Goal: Information Seeking & Learning: Learn about a topic

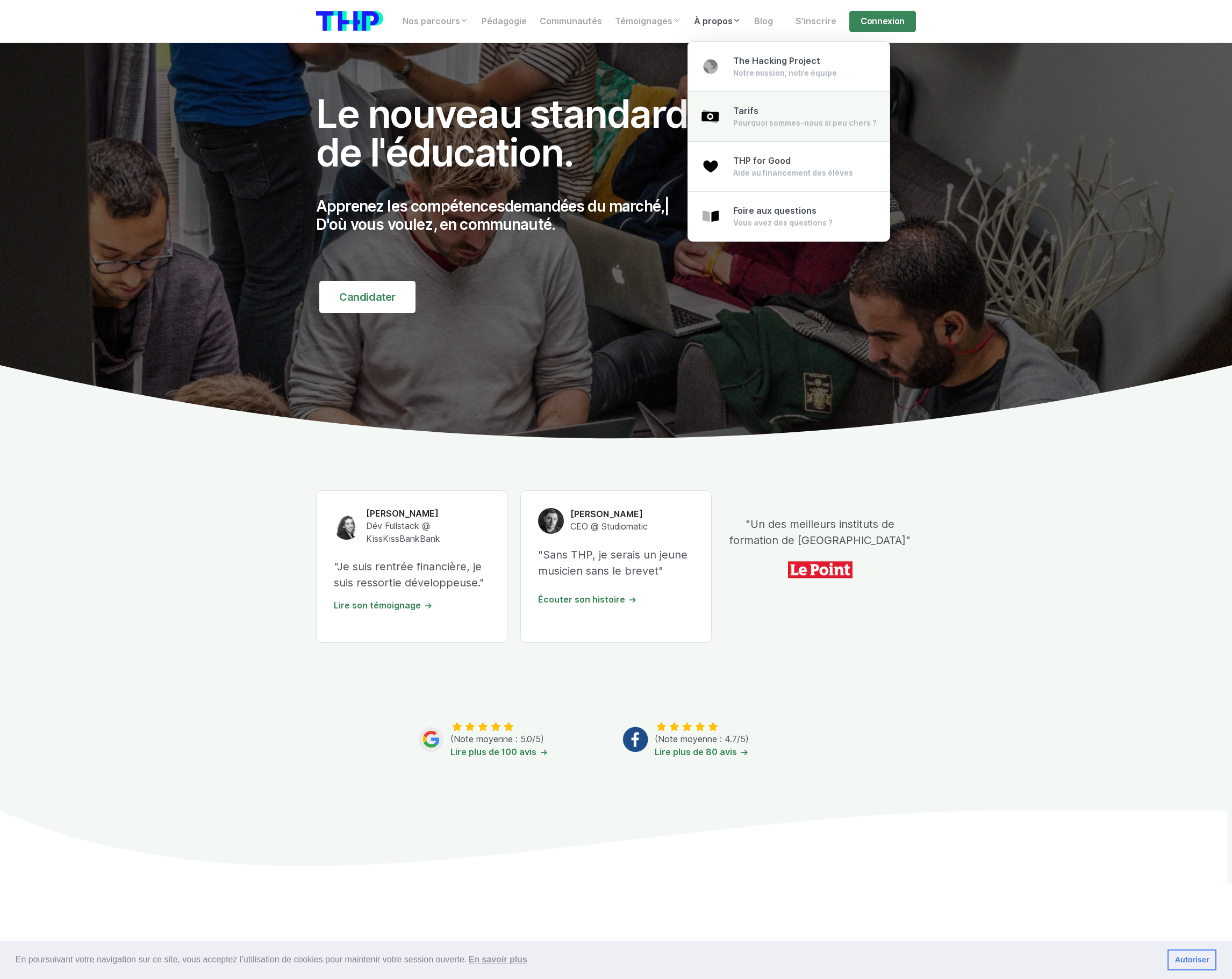
click at [741, 120] on div "Pourquoi sommes-nous si peu chers ?" at bounding box center [804, 123] width 144 height 11
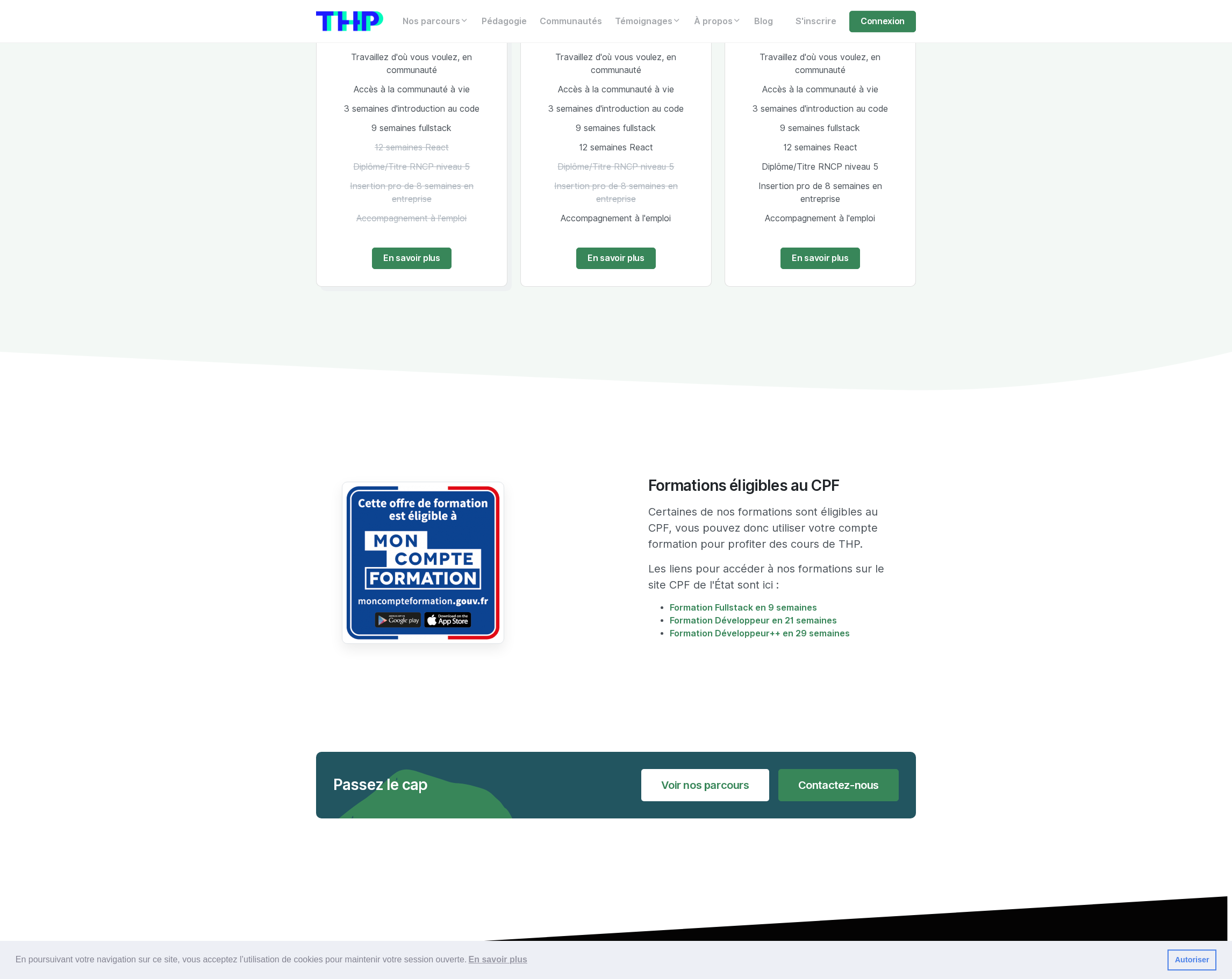
scroll to position [1761, 0]
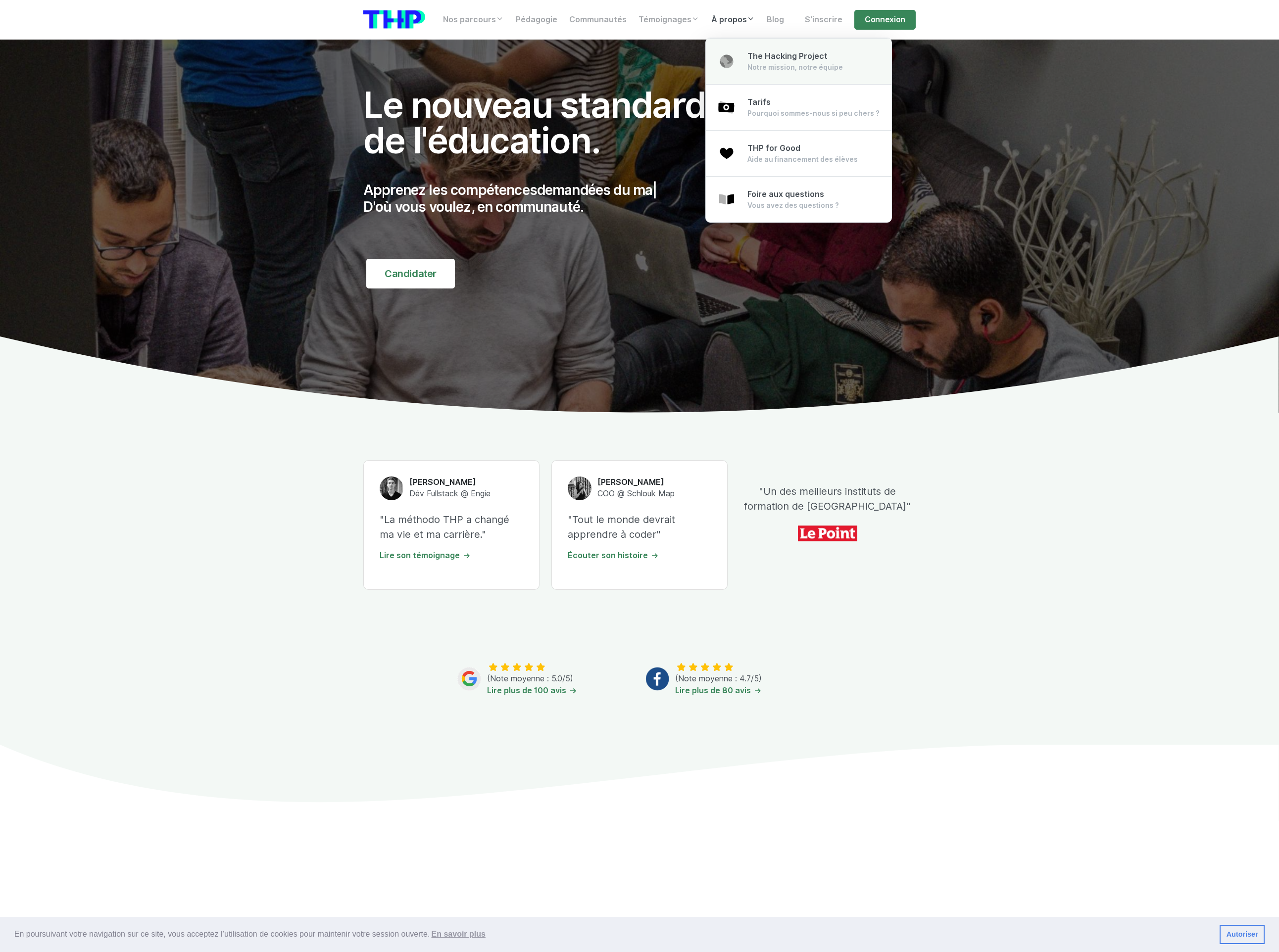
click at [766, 58] on span "The Hacking Project" at bounding box center [788, 56] width 80 height 9
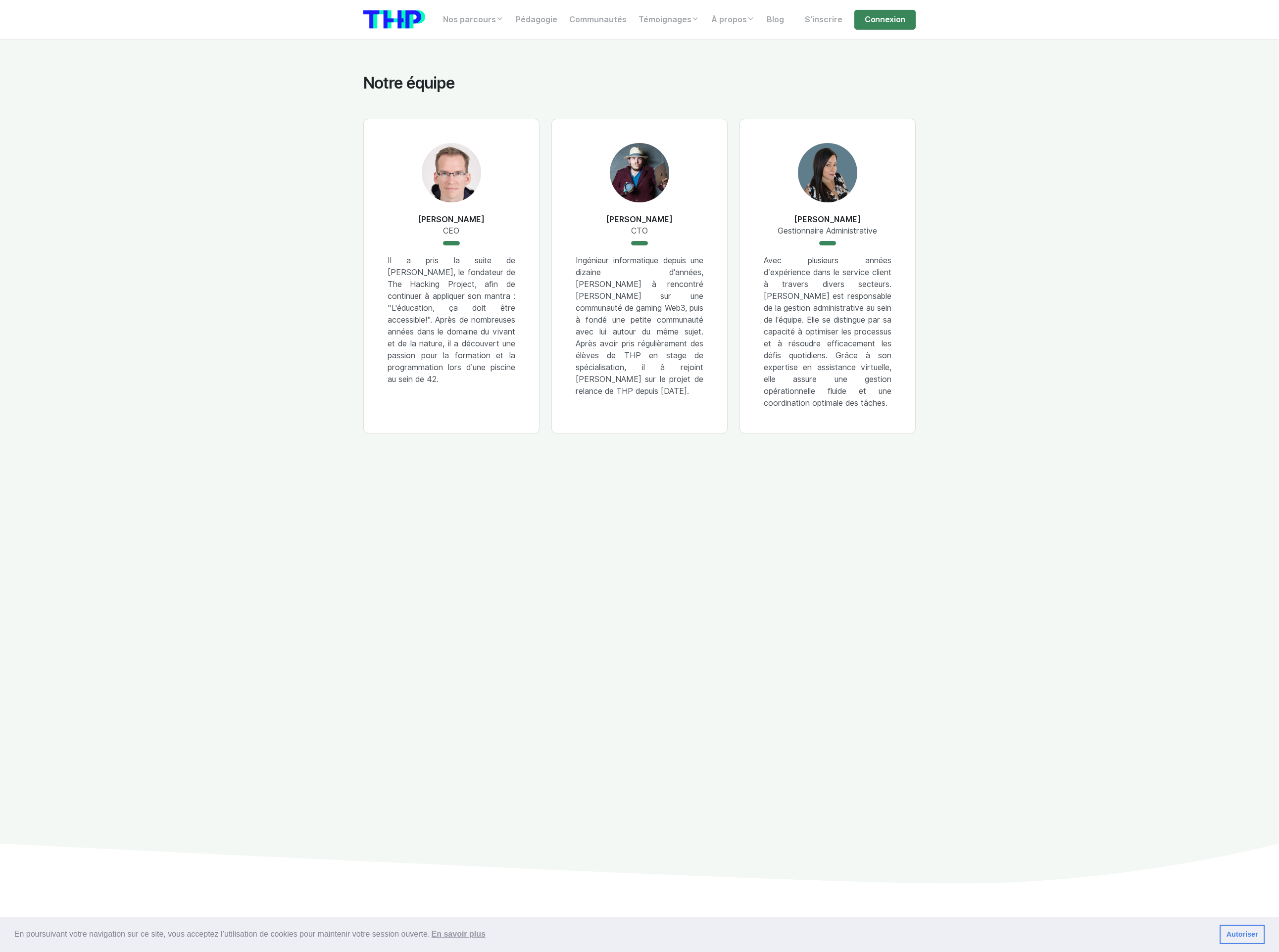
scroll to position [861, 0]
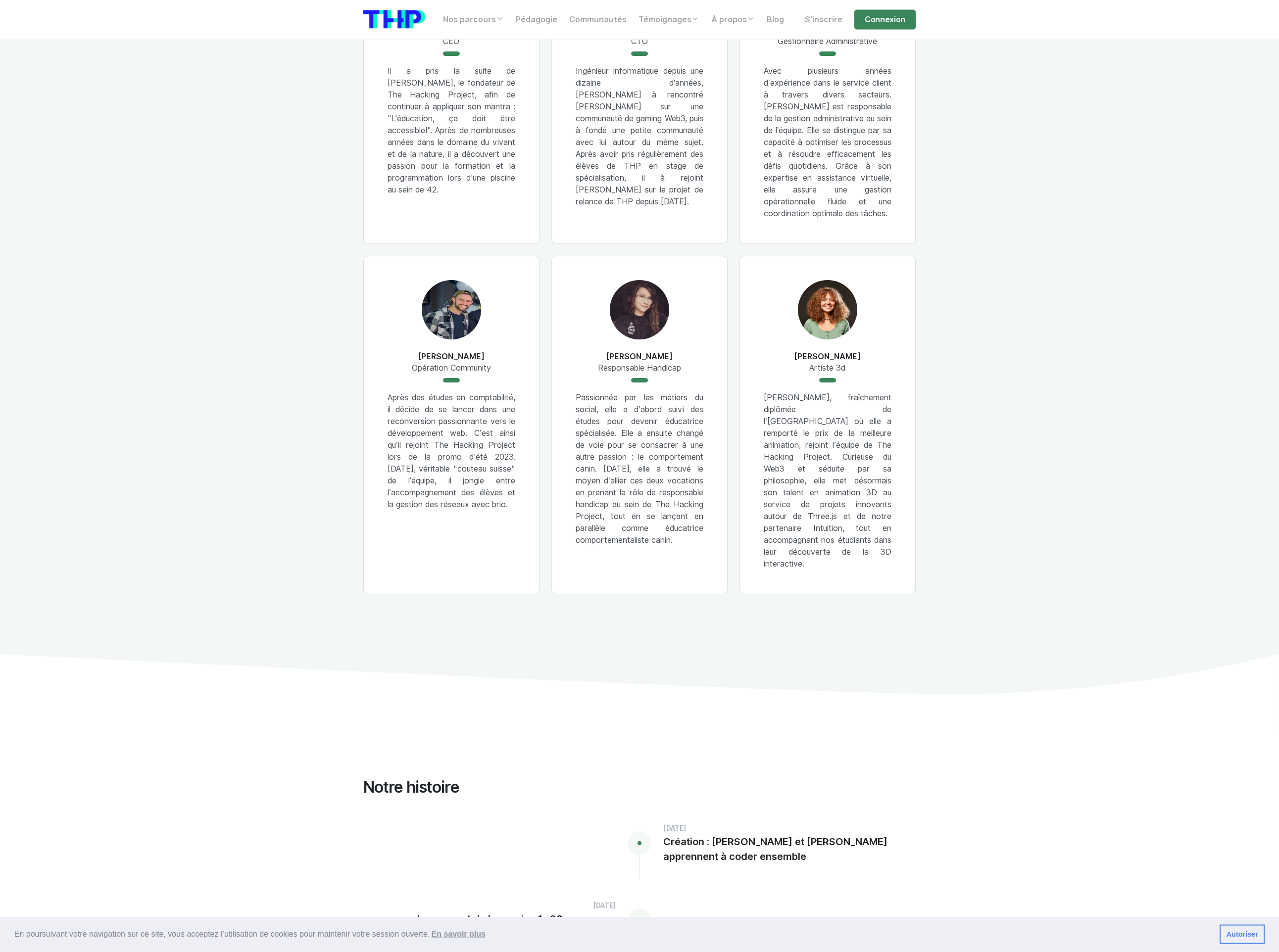
click at [1092, 221] on section "Notre équipe Lilian MULLER CEO Il a pris la suite de Félix, le fondateur de The…" at bounding box center [639, 289] width 1279 height 881
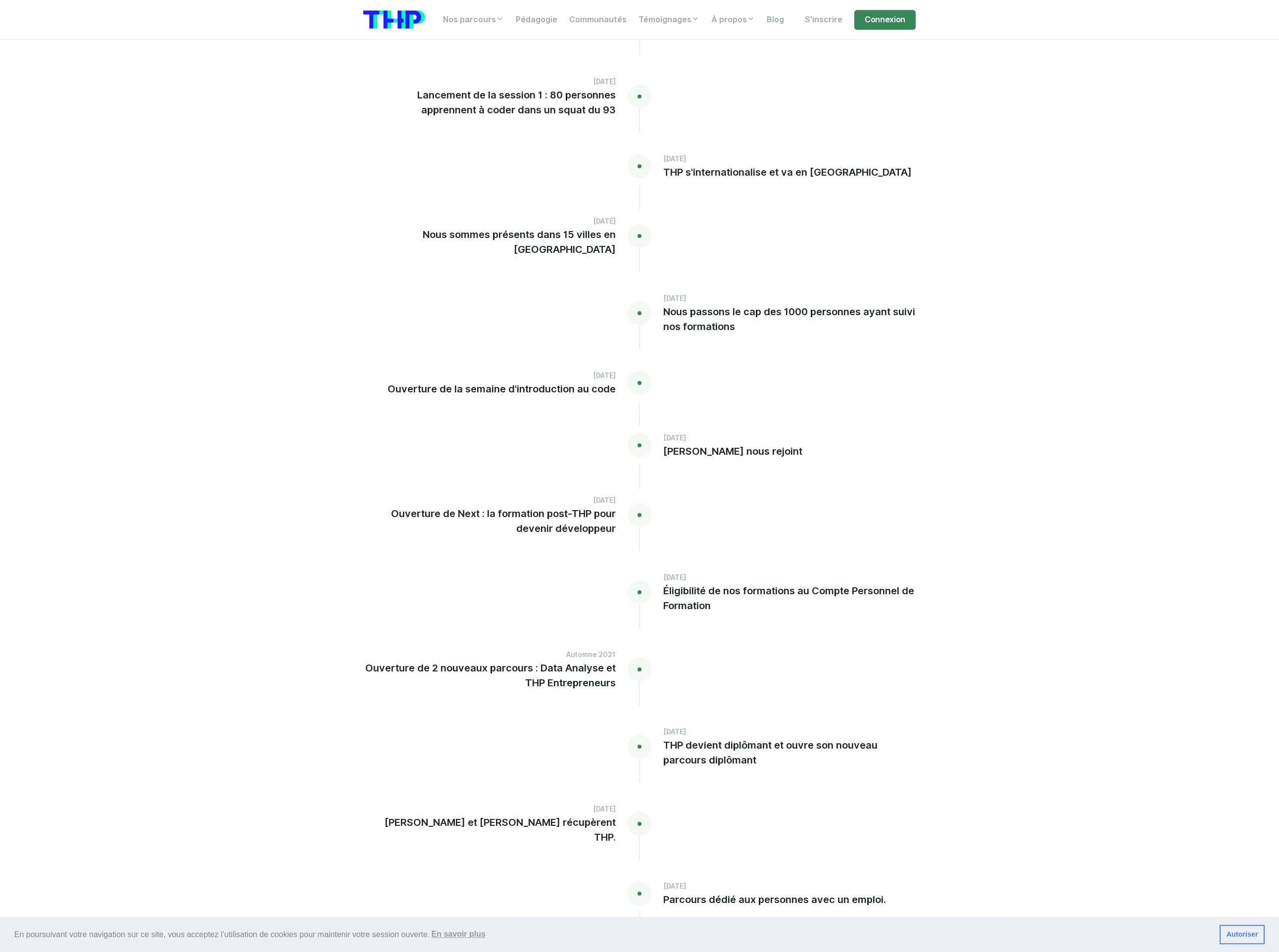
scroll to position [2027, 0]
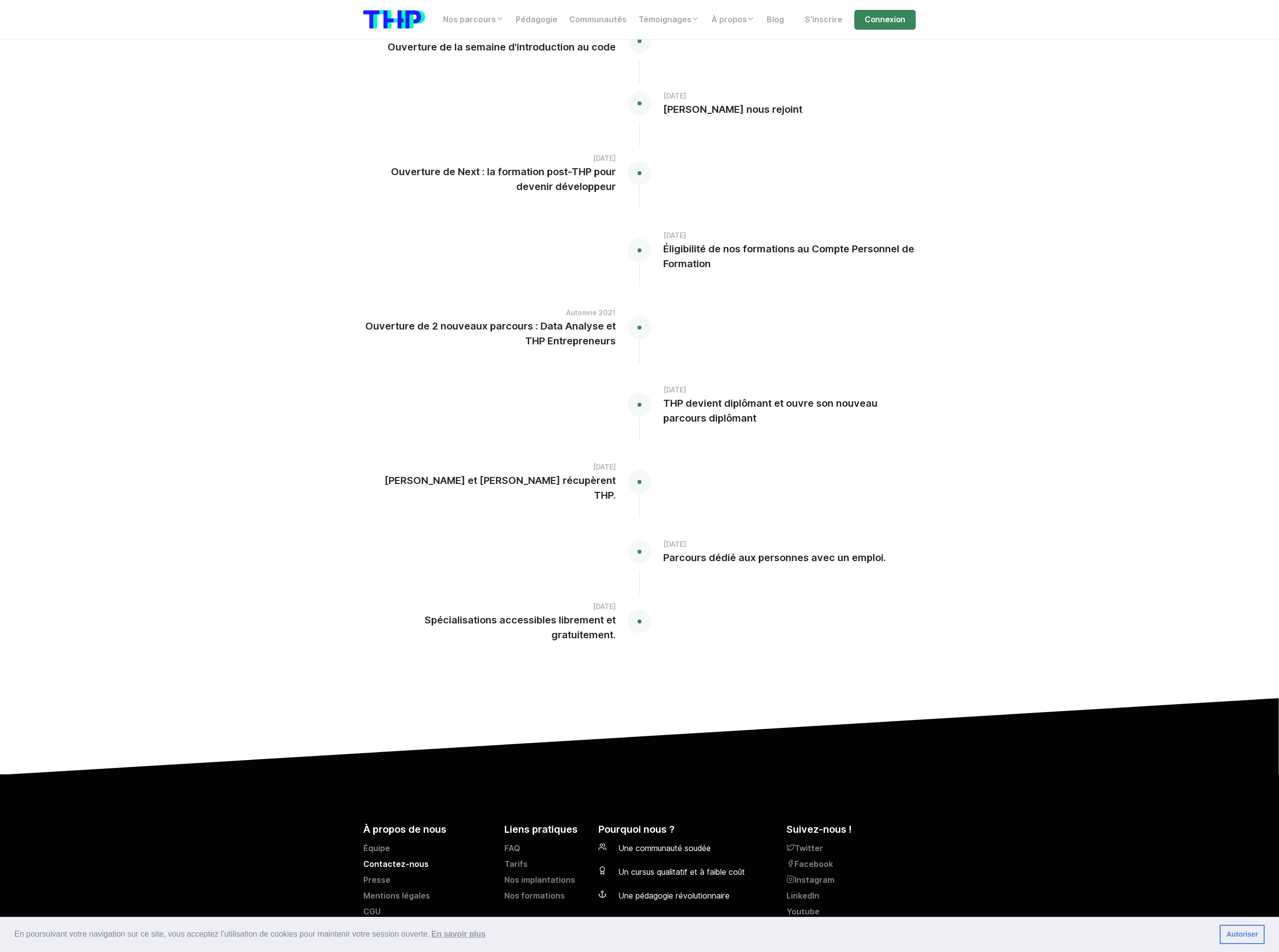
click at [415, 858] on link "Contactez-nous" at bounding box center [428, 866] width 129 height 16
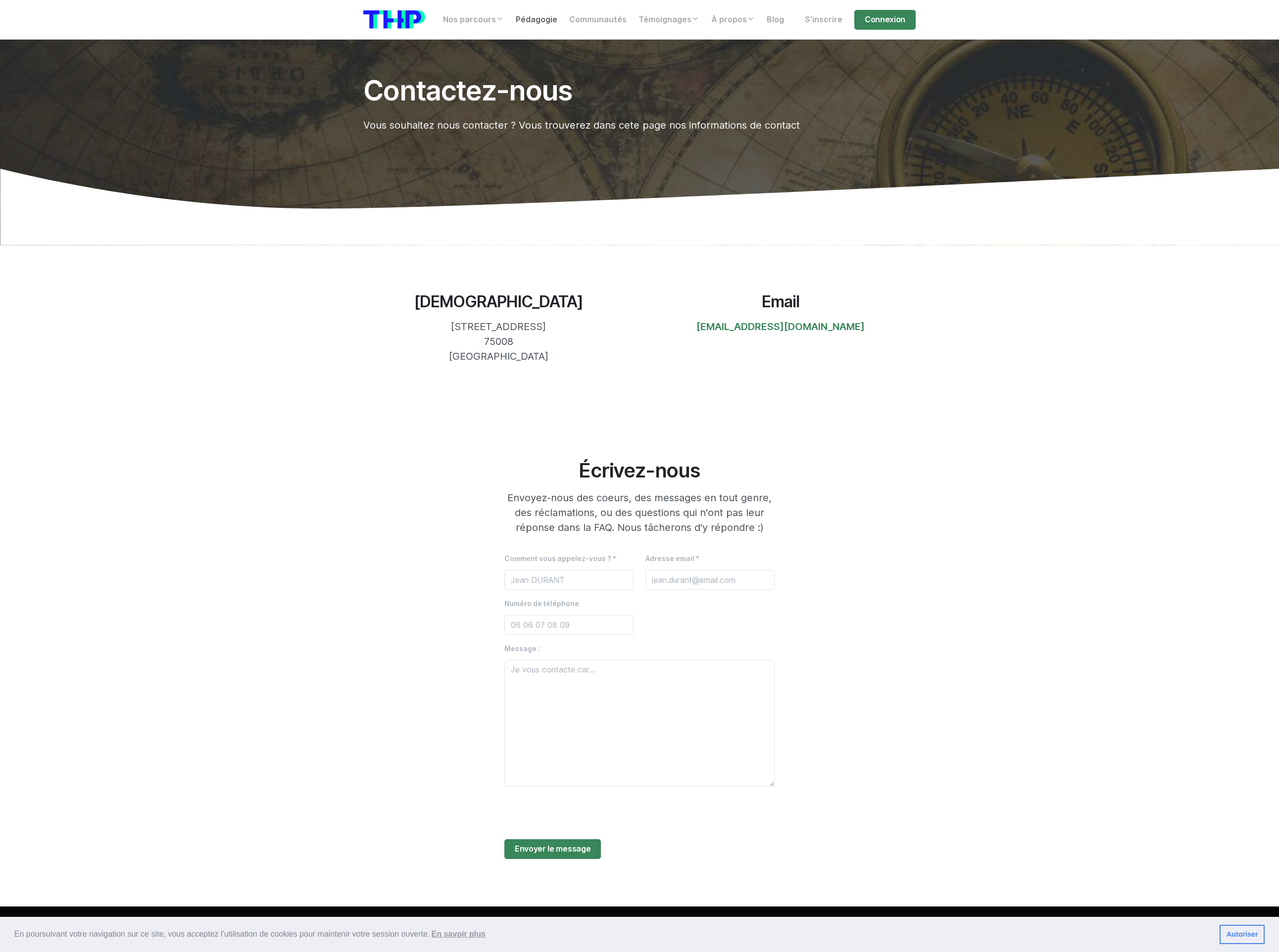
click at [533, 18] on link "Pédagogie" at bounding box center [537, 20] width 54 height 20
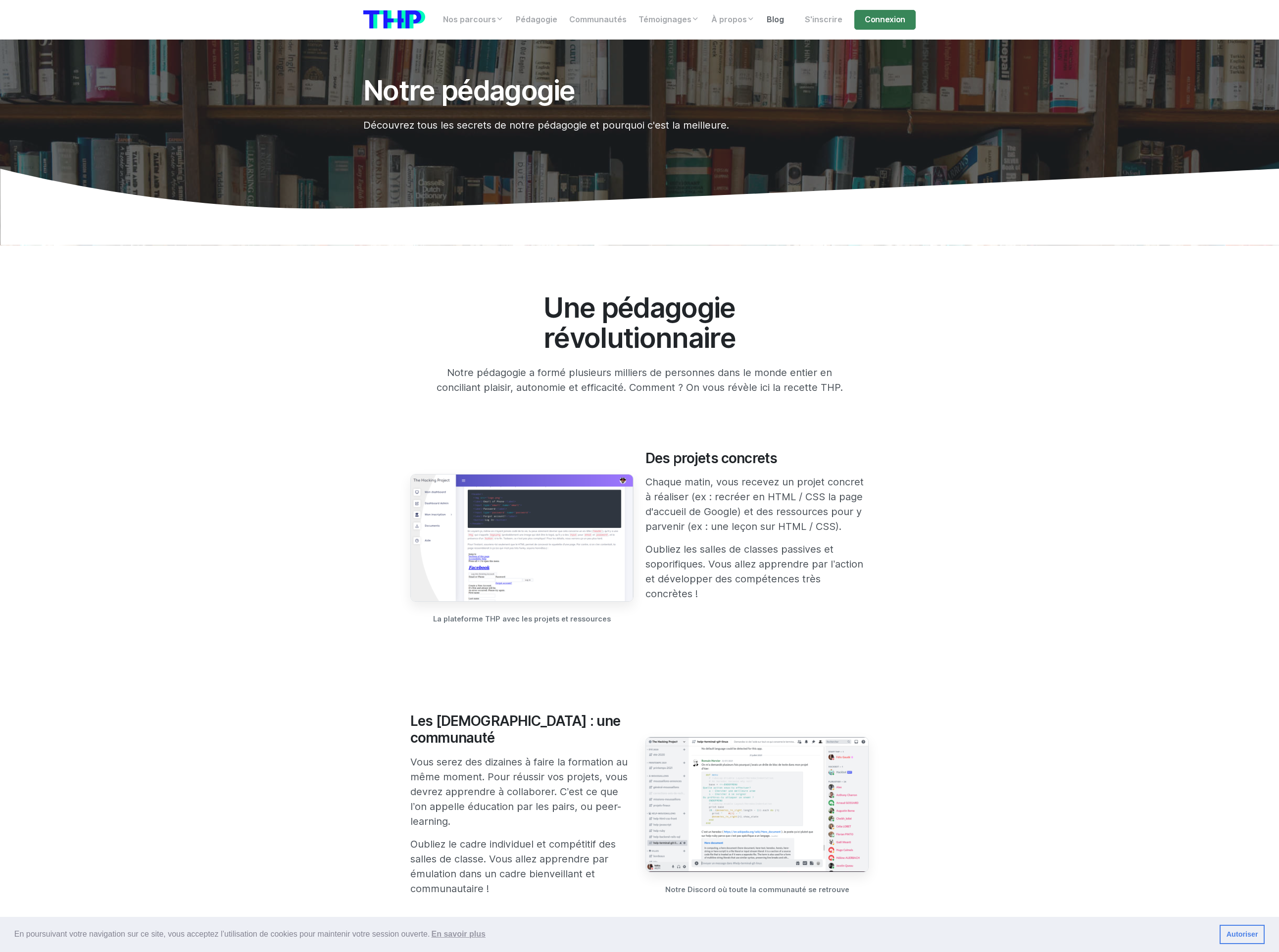
click at [779, 20] on link "Blog" at bounding box center [775, 20] width 29 height 20
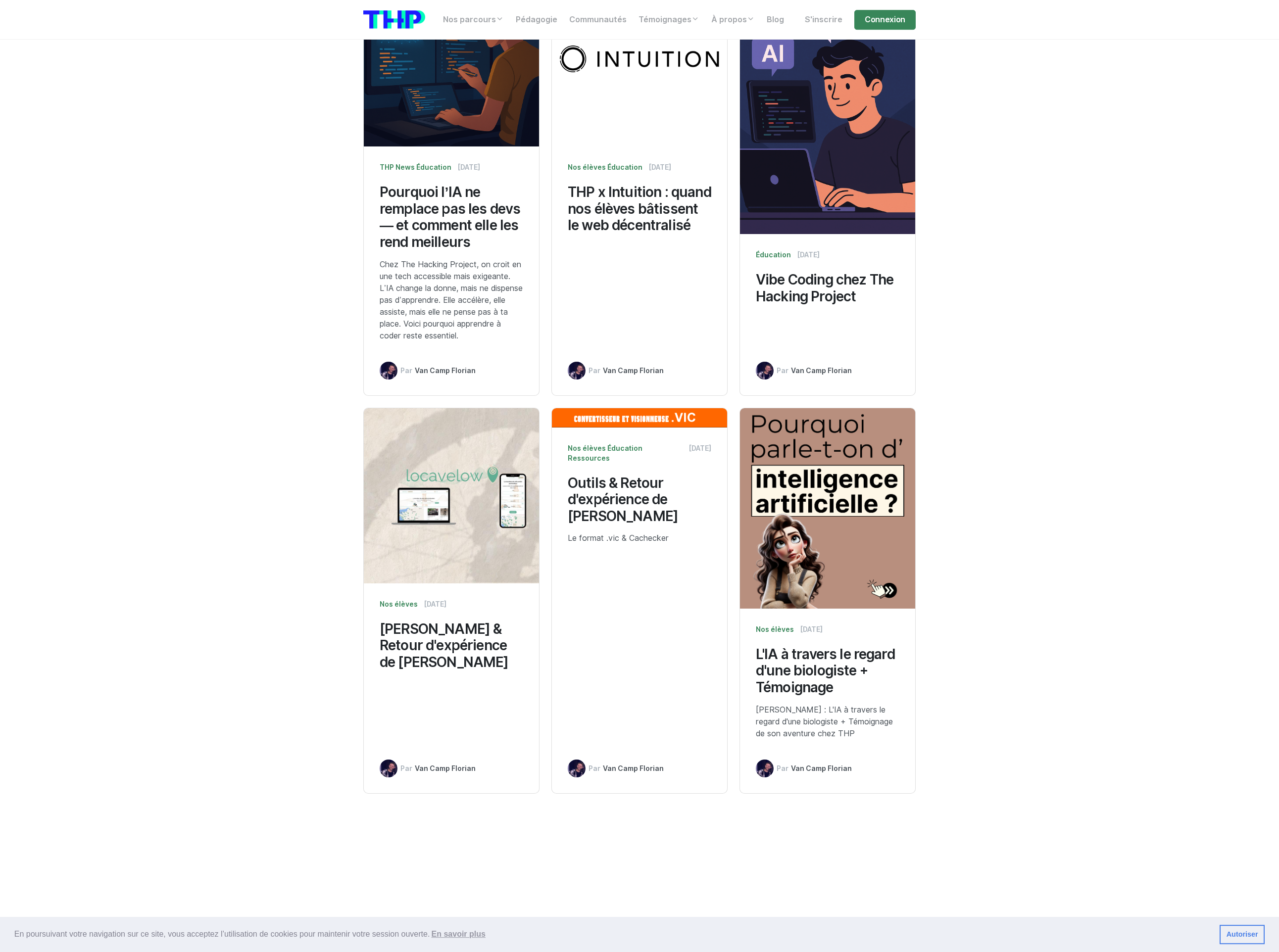
scroll to position [861, 0]
